Goal: Task Accomplishment & Management: Complete application form

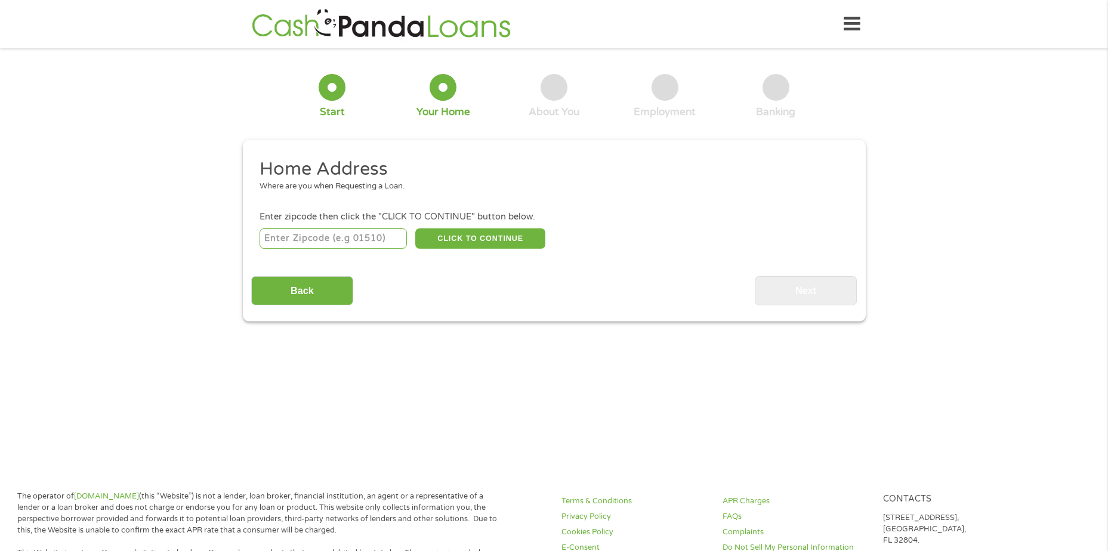
click at [369, 243] on input "number" at bounding box center [333, 239] width 147 height 20
type input "33326"
click at [468, 242] on button "CLICK TO CONTINUE" at bounding box center [480, 239] width 130 height 20
type input "33326"
type input "[GEOGRAPHIC_DATA]"
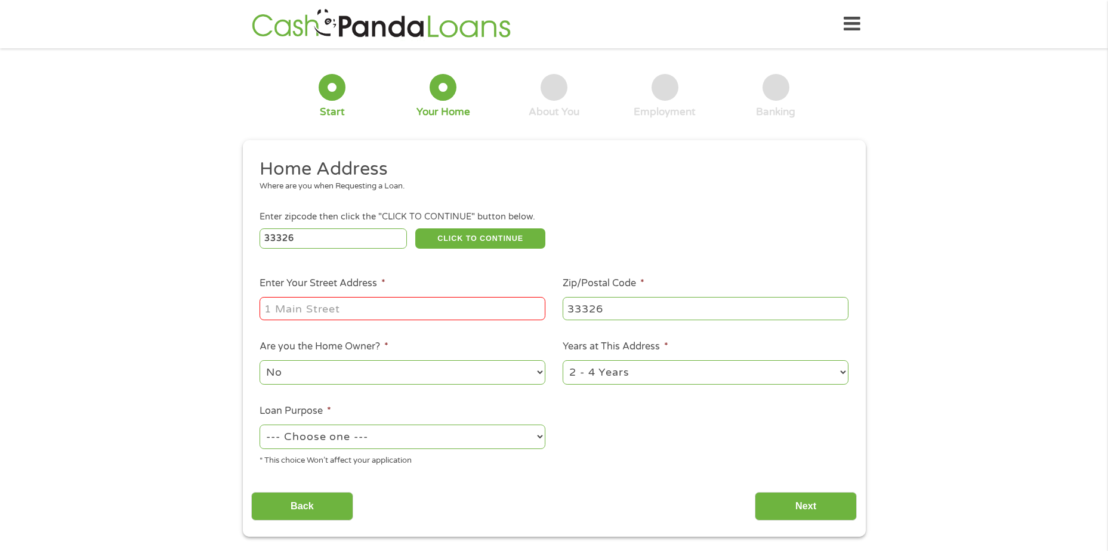
click at [416, 304] on input "Enter Your Street Address *" at bounding box center [403, 308] width 286 height 23
type input "[STREET_ADDRESS]"
click at [544, 442] on select "--- Choose one --- Pay Bills Debt Consolidation Home Improvement Major Purchase…" at bounding box center [403, 437] width 286 height 24
select select "other"
click at [260, 425] on select "--- Choose one --- Pay Bills Debt Consolidation Home Improvement Major Purchase…" at bounding box center [403, 437] width 286 height 24
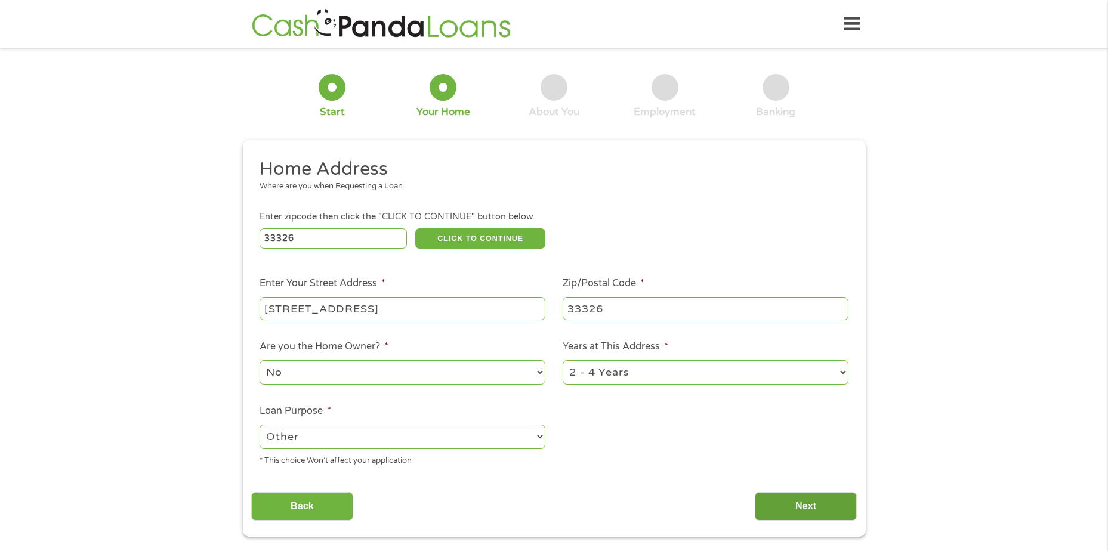
click at [800, 512] on input "Next" at bounding box center [806, 506] width 102 height 29
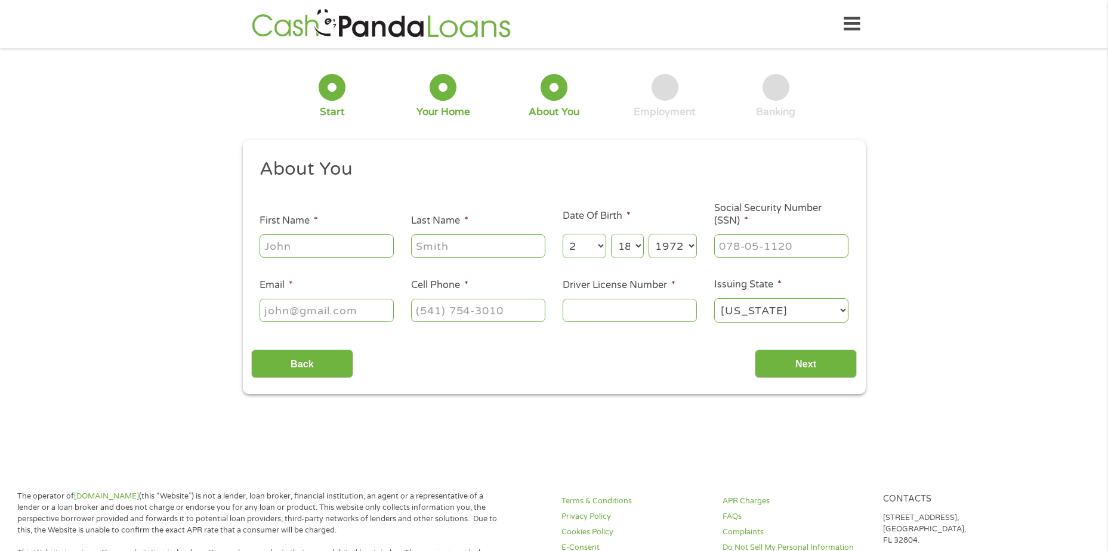
scroll to position [5, 5]
click at [354, 251] on input "First Name *" at bounding box center [327, 245] width 134 height 23
type input "Alix"
type input "[PERSON_NAME]"
type input "[EMAIL_ADDRESS][DOMAIN_NAME]"
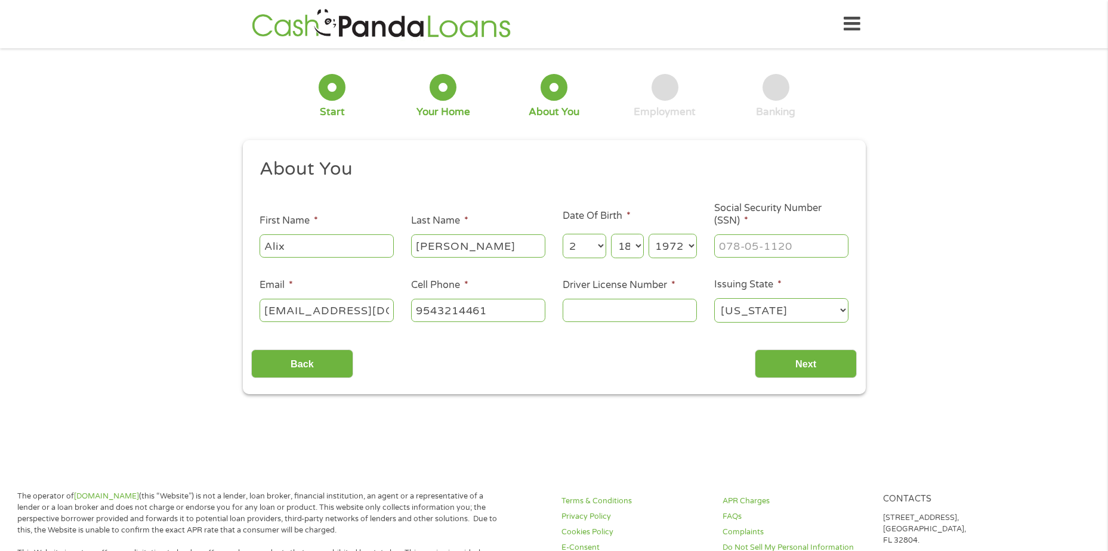
type input "[PHONE_NUMBER]"
click at [742, 242] on input "___-__-____" at bounding box center [781, 245] width 134 height 23
type input "107-70-3889"
click at [628, 315] on input "Driver License Number *" at bounding box center [630, 310] width 134 height 23
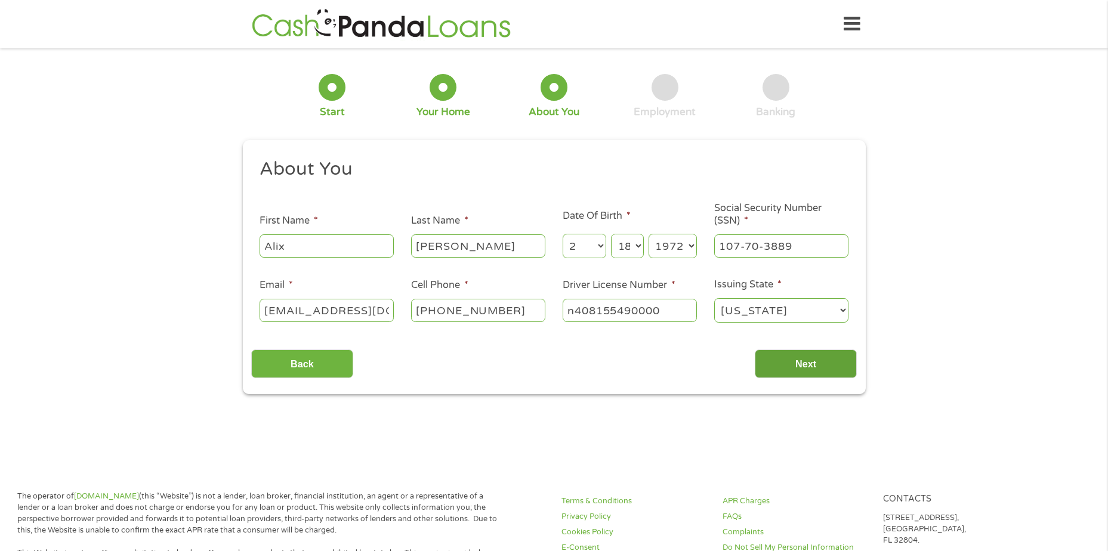
type input "n408155490000"
click at [828, 369] on input "Next" at bounding box center [806, 364] width 102 height 29
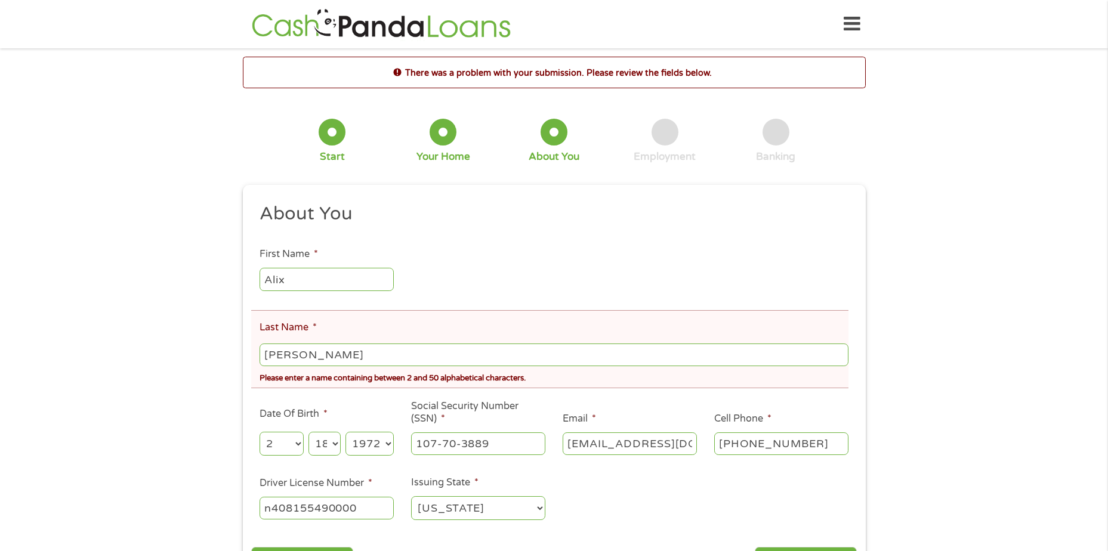
click at [352, 360] on input "[PERSON_NAME]" at bounding box center [554, 355] width 588 height 23
type input "Noailles"
click at [176, 384] on div "There was a problem with your submission. Please review the fields below. 1 Sta…" at bounding box center [554, 325] width 1108 height 536
drag, startPoint x: 364, startPoint y: 266, endPoint x: 357, endPoint y: 291, distance: 26.1
click at [363, 268] on div "Alix" at bounding box center [327, 279] width 134 height 27
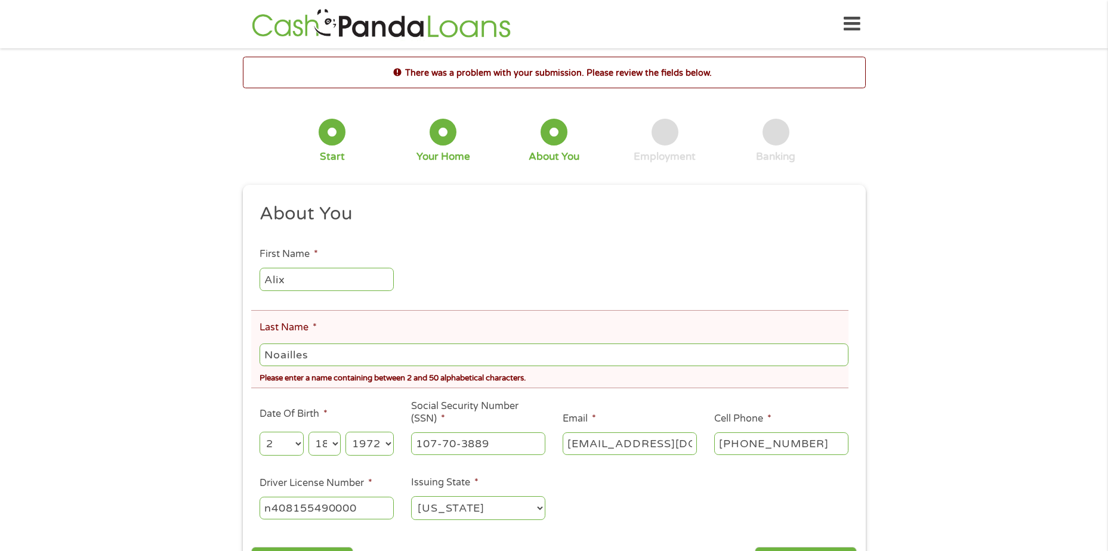
click at [361, 280] on input "Alix" at bounding box center [327, 279] width 134 height 23
click at [536, 279] on ul "About You This field is hidden when viewing the form Title * --- Choose one ---…" at bounding box center [554, 366] width 606 height 329
click at [499, 354] on input "Noailles" at bounding box center [554, 355] width 588 height 23
click at [528, 298] on ul "About You This field is hidden when viewing the form Title * --- Choose one ---…" at bounding box center [554, 366] width 606 height 329
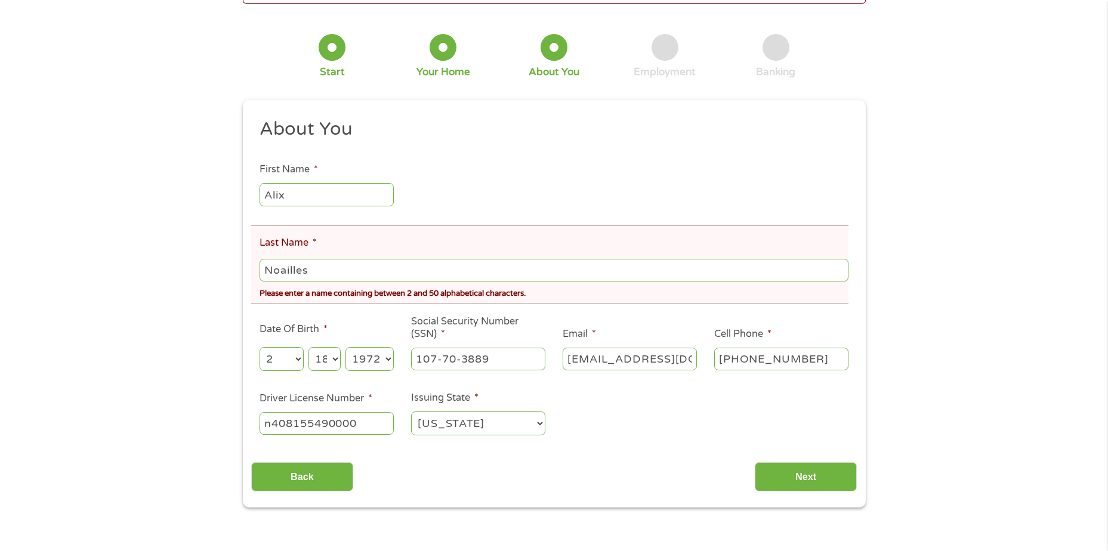
scroll to position [119, 0]
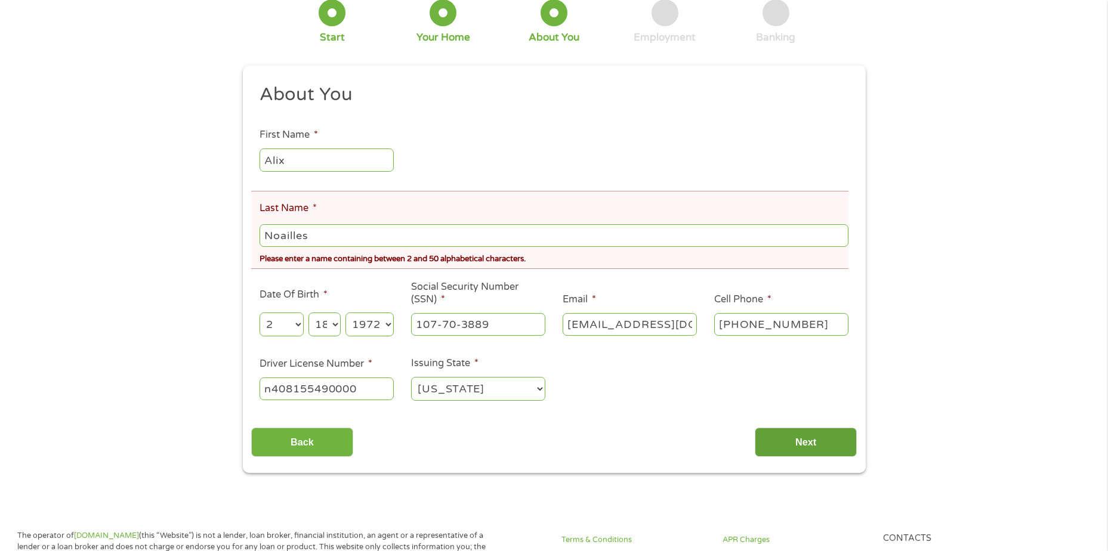
click at [780, 445] on input "Next" at bounding box center [806, 442] width 102 height 29
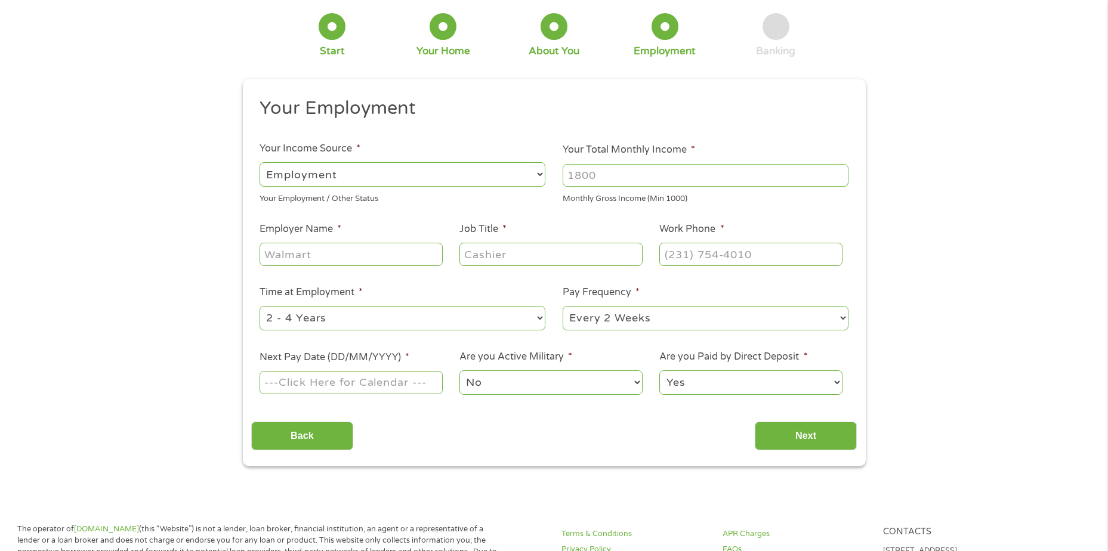
scroll to position [0, 0]
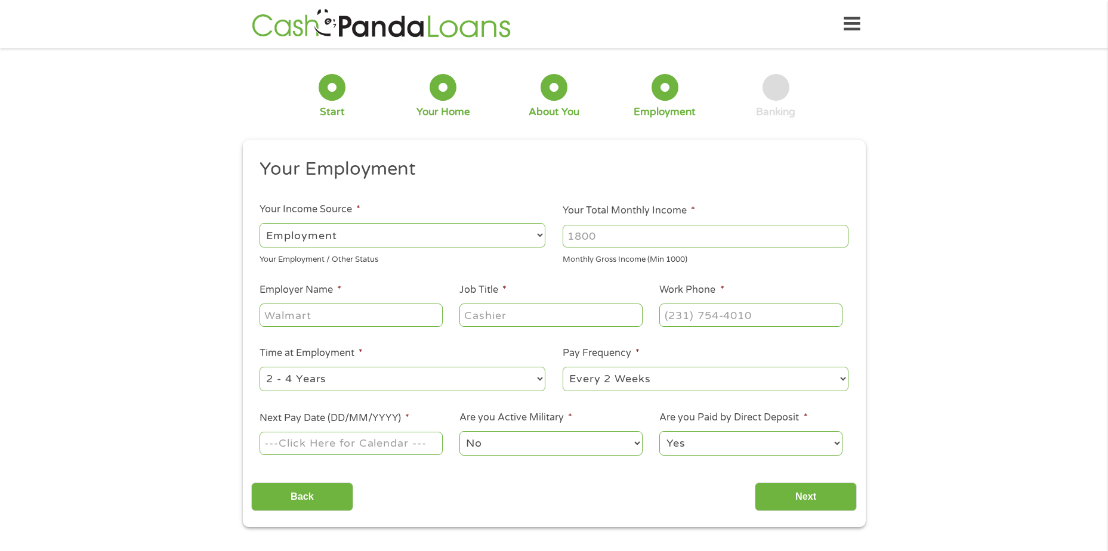
click at [611, 239] on input "Your Total Monthly Income *" at bounding box center [706, 236] width 286 height 23
type input "4100"
click at [383, 317] on input "Employer Name *" at bounding box center [351, 315] width 183 height 23
click at [383, 315] on input "Employer Name *" at bounding box center [351, 315] width 183 height 23
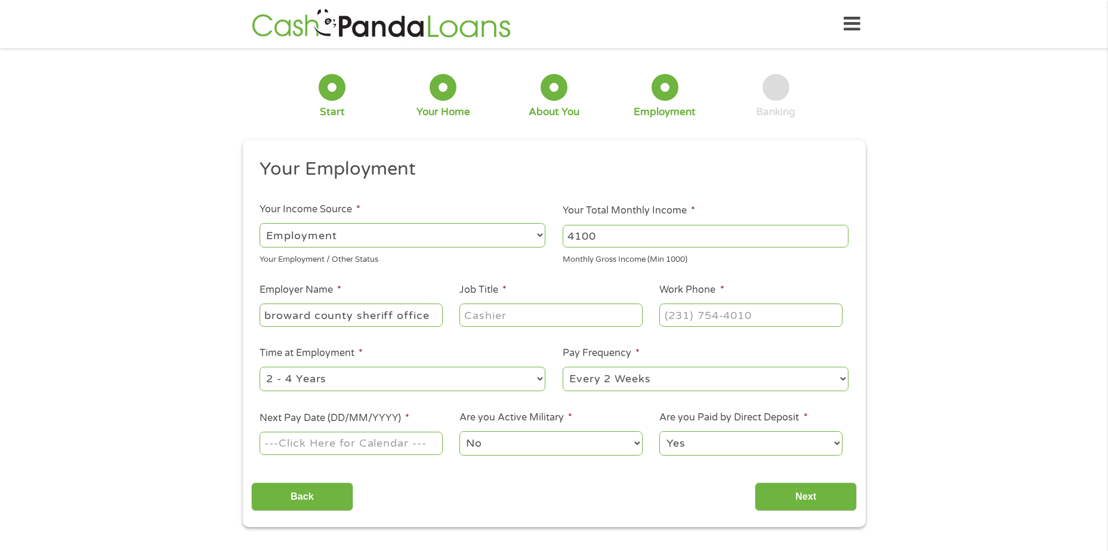
type input "broward county sheriff office"
type input "analyst"
type input "[PHONE_NUMBER]"
click at [504, 390] on select "--- Choose one --- 1 Year or less 1 - 2 Years 2 - 4 Years Over 4 Years" at bounding box center [403, 379] width 286 height 24
select select "60months"
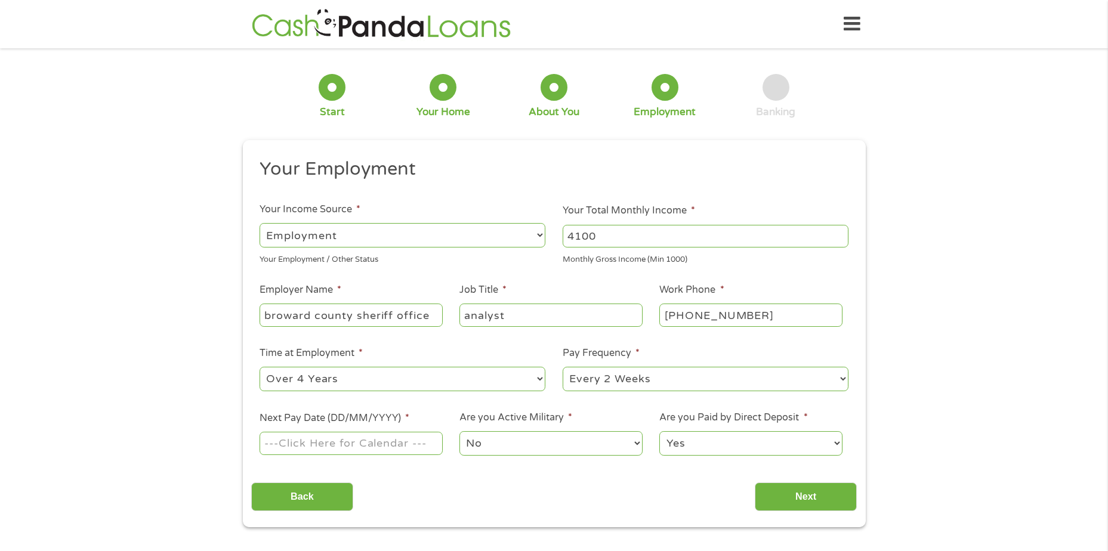
click at [260, 367] on select "--- Choose one --- 1 Year or less 1 - 2 Years 2 - 4 Years Over 4 Years" at bounding box center [403, 379] width 286 height 24
click at [424, 449] on input "Next Pay Date (DD/MM/YYYY) *" at bounding box center [351, 443] width 183 height 23
type input "[DATE]"
click at [792, 496] on input "Next" at bounding box center [806, 497] width 102 height 29
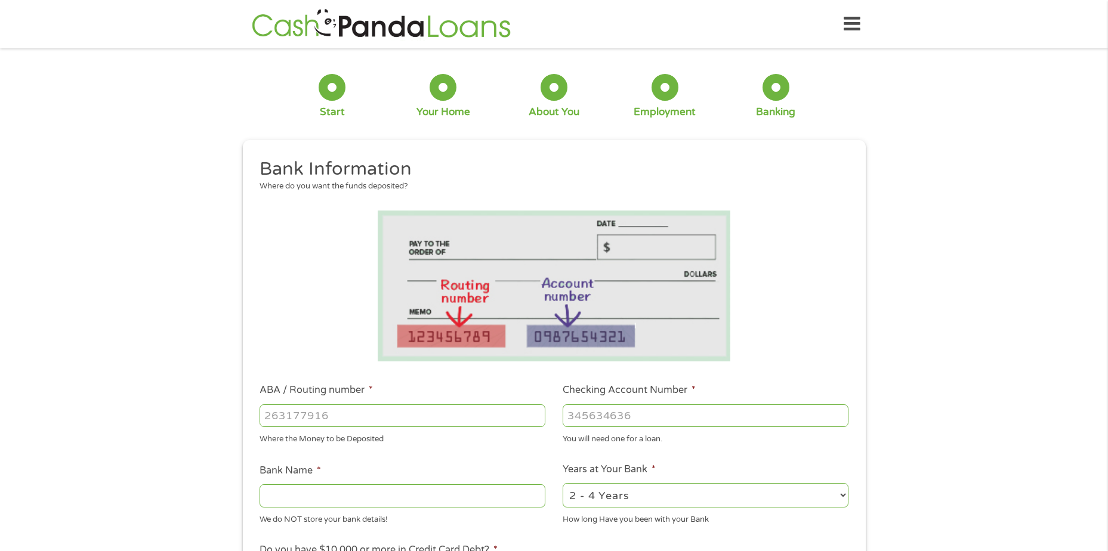
click at [455, 424] on input "ABA / Routing number *" at bounding box center [403, 416] width 286 height 23
type input "263191387"
type input "BRANCH BANKING AND TRUST CO"
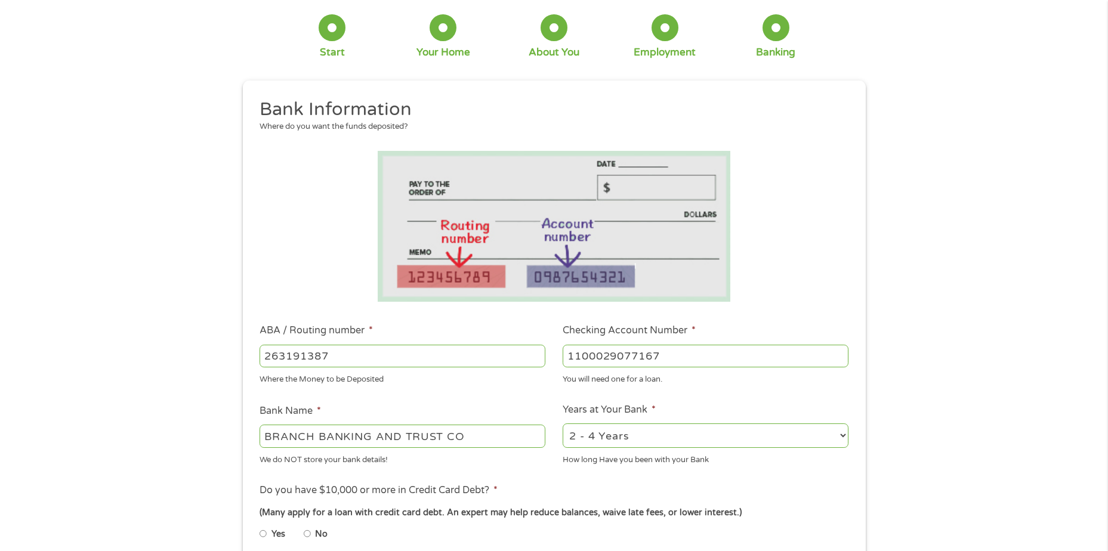
type input "1100029077167"
click at [523, 444] on input "BRANCH BANKING AND TRUST CO" at bounding box center [403, 436] width 286 height 23
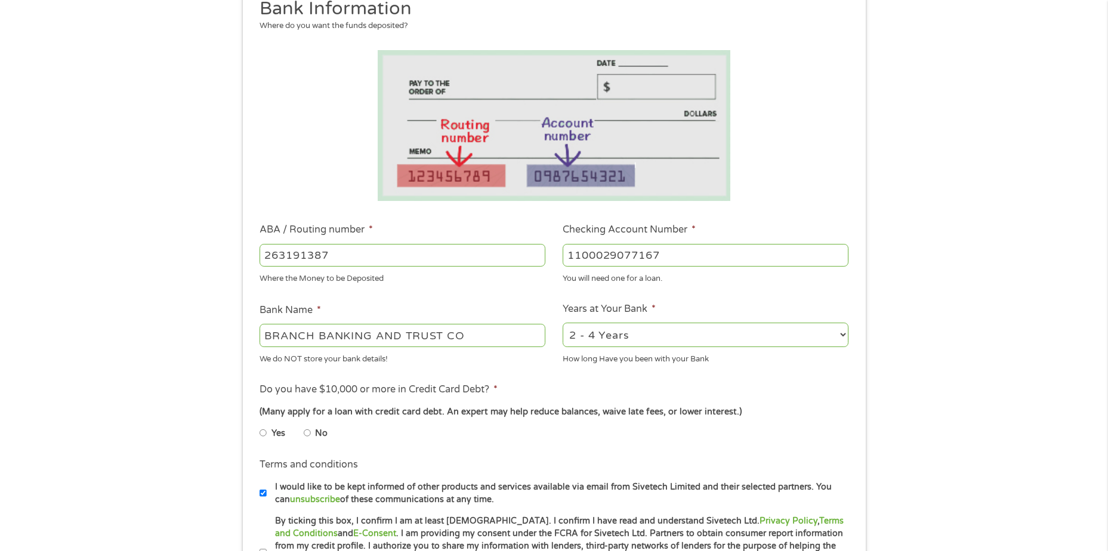
scroll to position [179, 0]
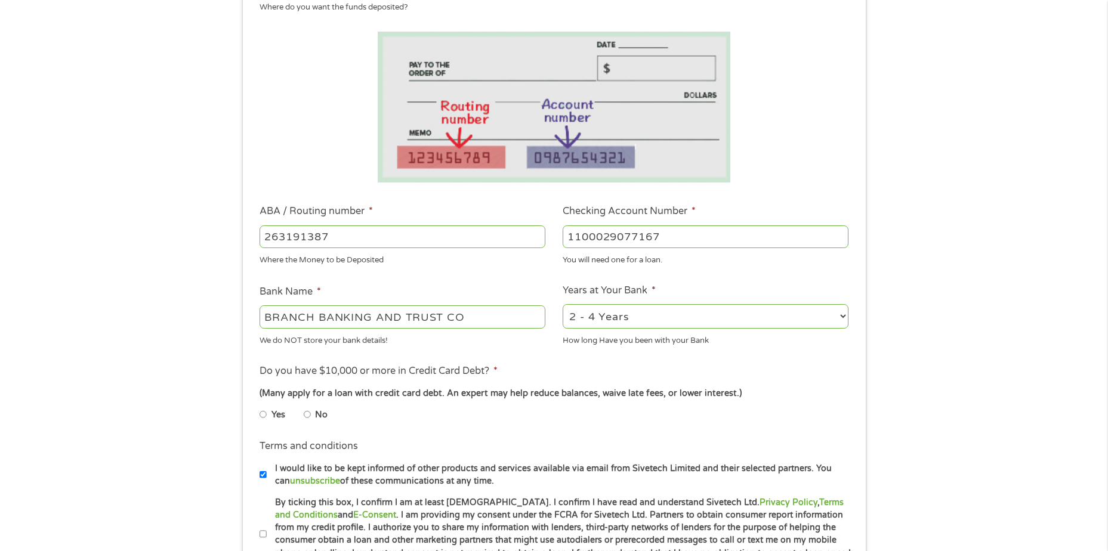
click at [307, 416] on input "No" at bounding box center [307, 414] width 7 height 19
radio input "true"
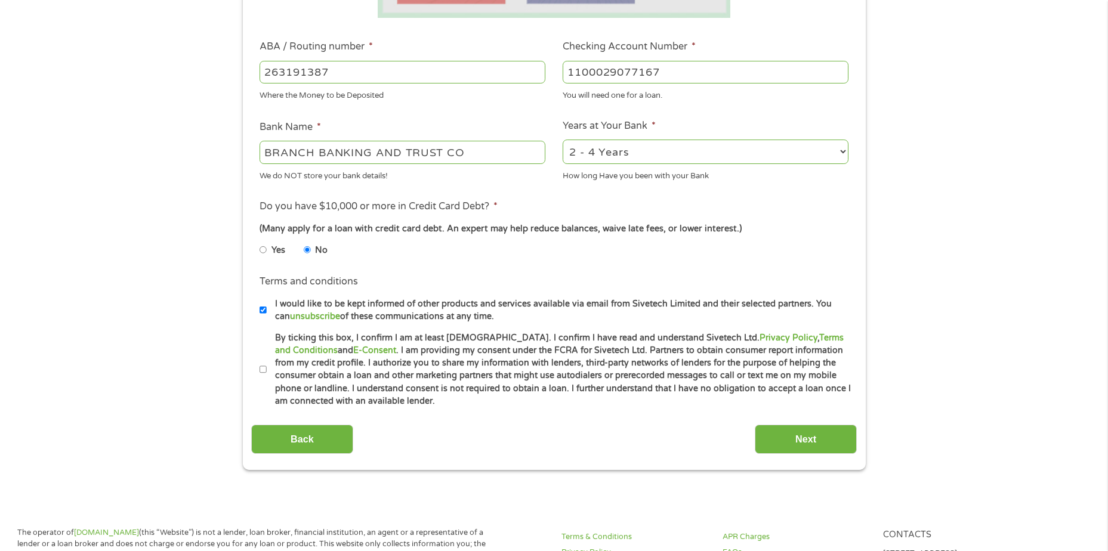
scroll to position [358, 0]
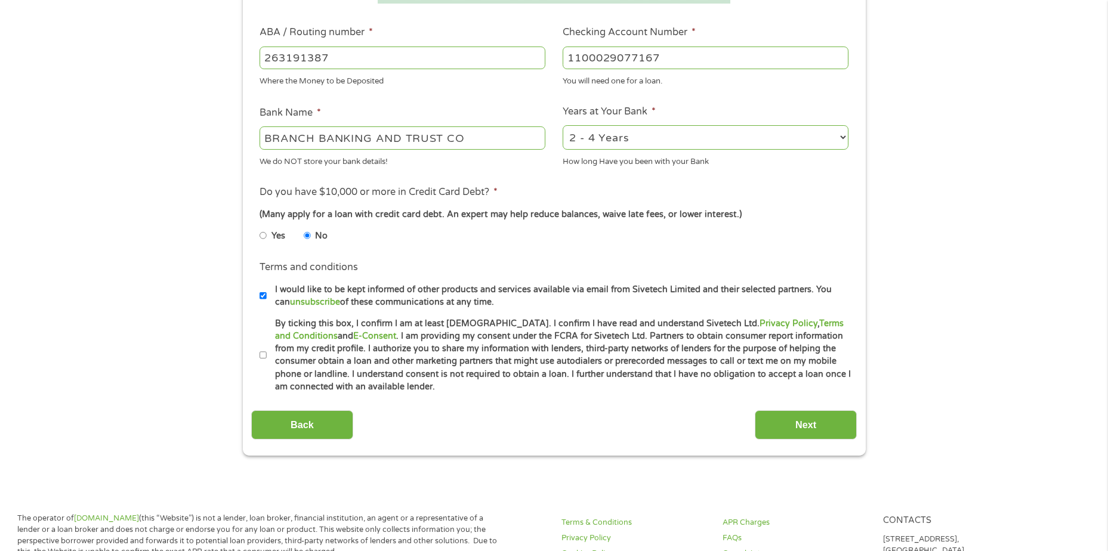
click at [257, 297] on li "Terms and conditions I would like to be kept informed of other products and ser…" at bounding box center [554, 284] width 606 height 48
click at [260, 295] on input "I would like to be kept informed of other products and services available via e…" at bounding box center [263, 295] width 7 height 19
checkbox input "false"
click at [259, 354] on li "Terms and conditions * By ticking this box, I confirm I am at least [DEMOGRAPHI…" at bounding box center [554, 355] width 606 height 76
click at [267, 357] on label "By ticking this box, I confirm I am at least [DEMOGRAPHIC_DATA]. I confirm I ha…" at bounding box center [559, 355] width 585 height 76
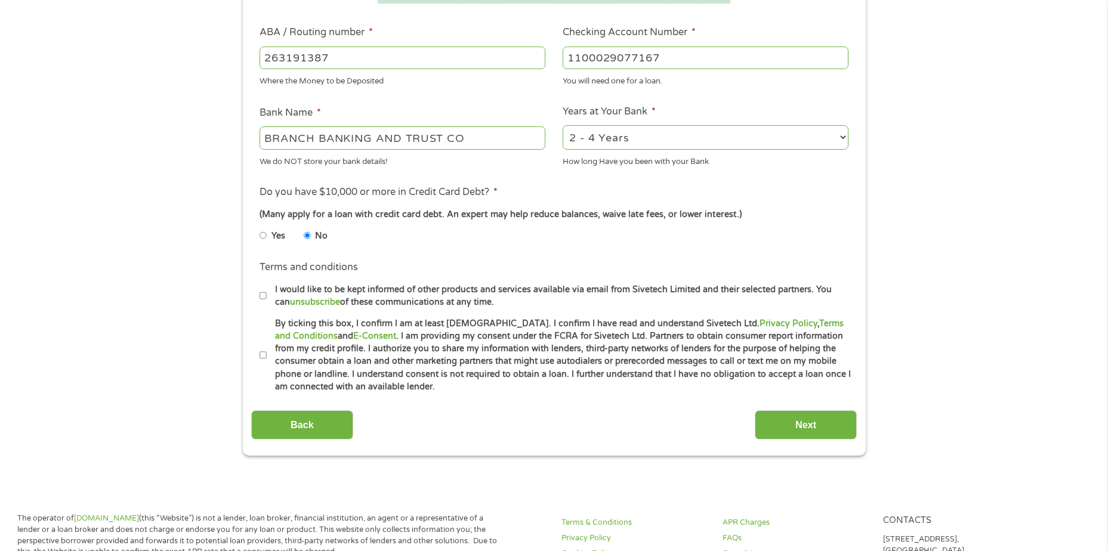
click at [267, 357] on input "By ticking this box, I confirm I am at least [DEMOGRAPHIC_DATA]. I confirm I ha…" at bounding box center [263, 355] width 7 height 19
checkbox input "true"
click at [785, 434] on input "Next" at bounding box center [806, 424] width 102 height 29
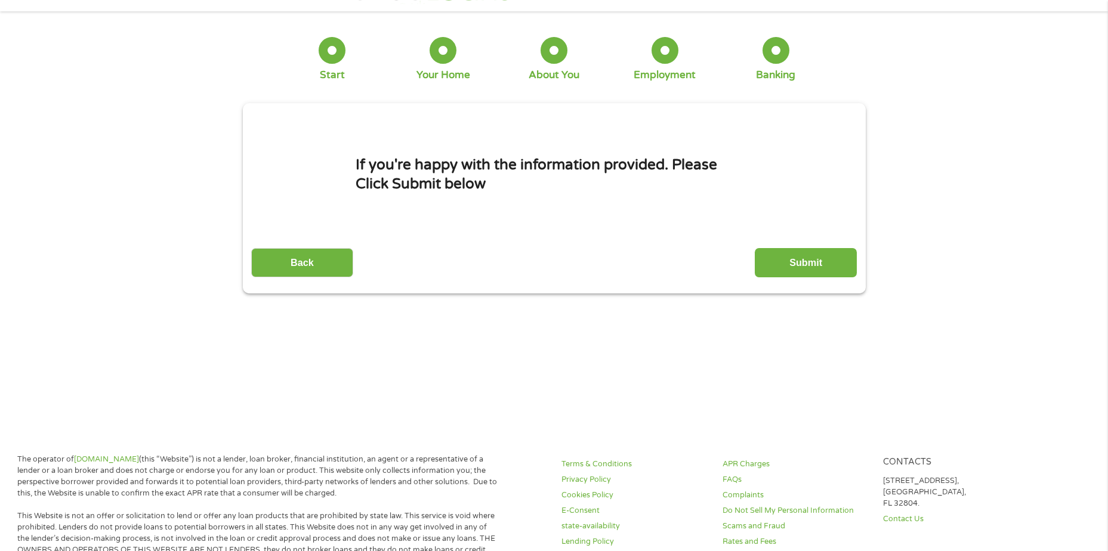
scroll to position [0, 0]
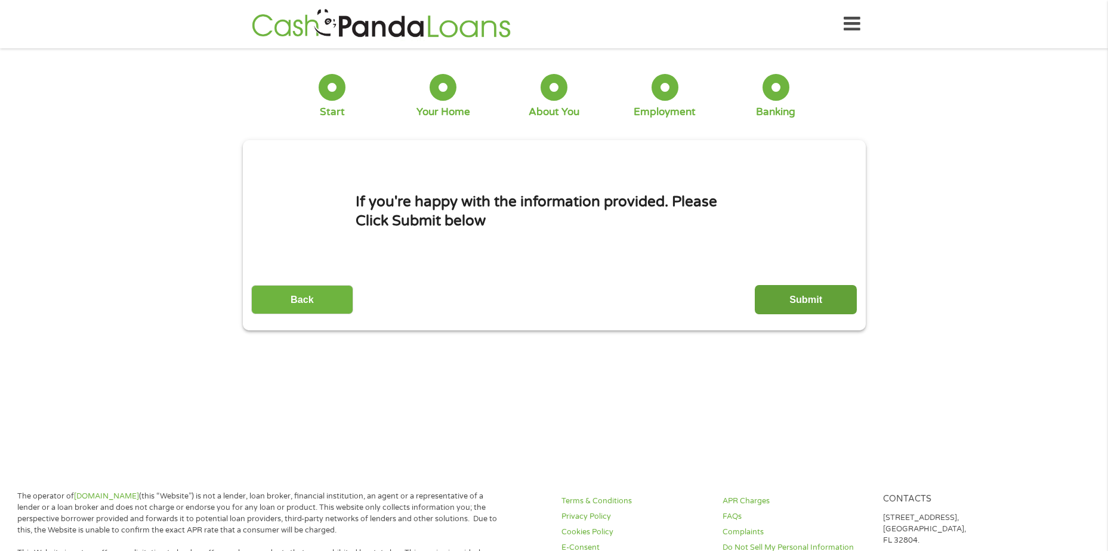
click at [804, 309] on input "Submit" at bounding box center [806, 299] width 102 height 29
